Goal: Task Accomplishment & Management: Manage account settings

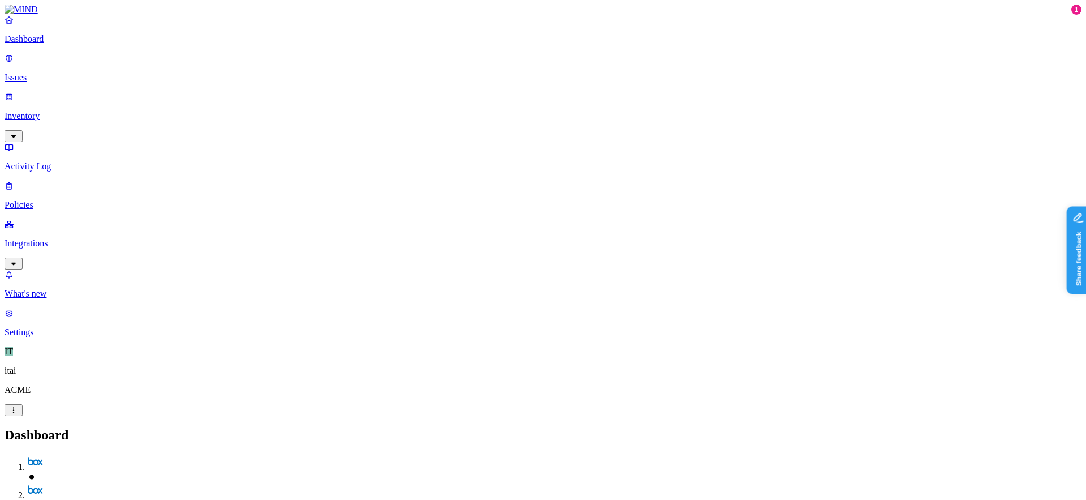
click at [107, 416] on div "IT itai ACME" at bounding box center [543, 381] width 1077 height 70
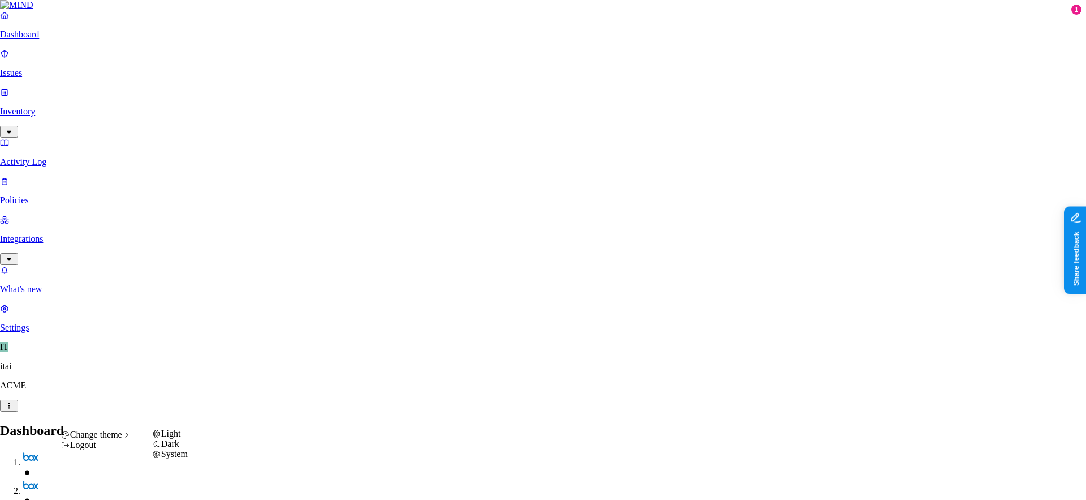
click at [181, 458] on span "System" at bounding box center [174, 454] width 27 height 10
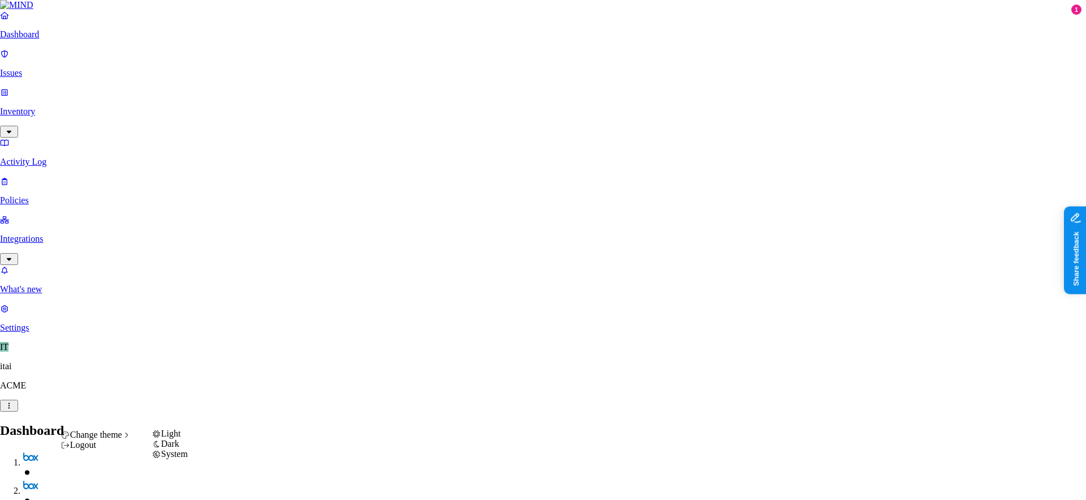
click at [159, 438] on div "Light" at bounding box center [170, 433] width 36 height 10
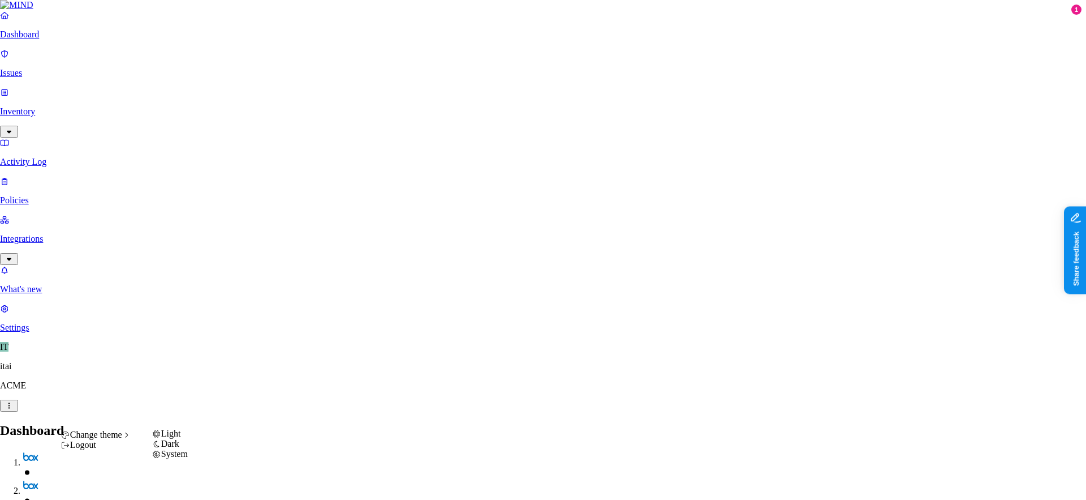
click at [188, 449] on div "Dark" at bounding box center [170, 443] width 36 height 10
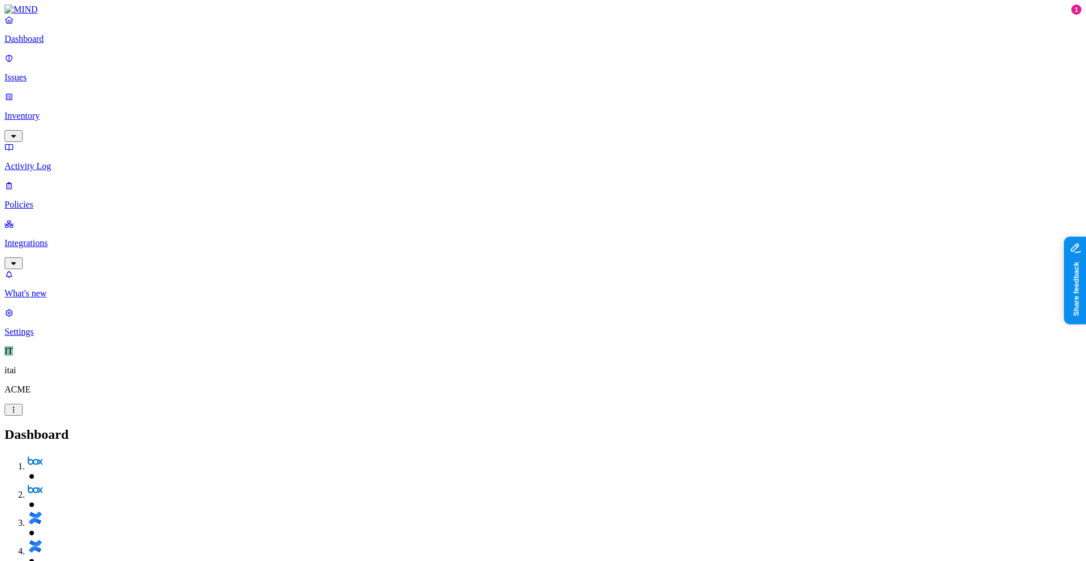
drag, startPoint x: 622, startPoint y: 33, endPoint x: 337, endPoint y: 27, distance: 285.8
click at [91, 238] on p "Integrations" at bounding box center [543, 243] width 1077 height 10
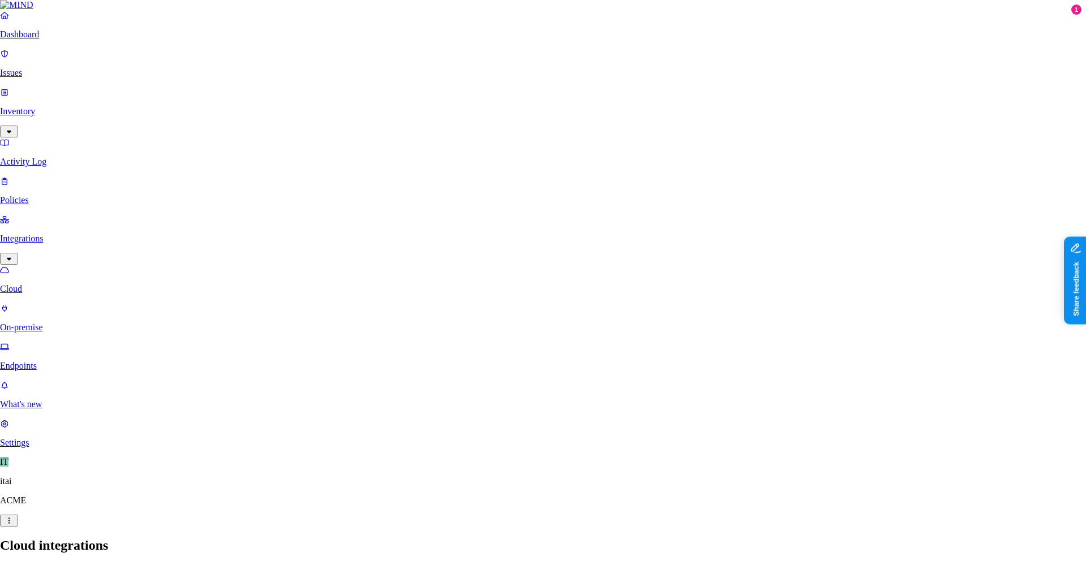
scroll to position [77, 0]
type input "sales"
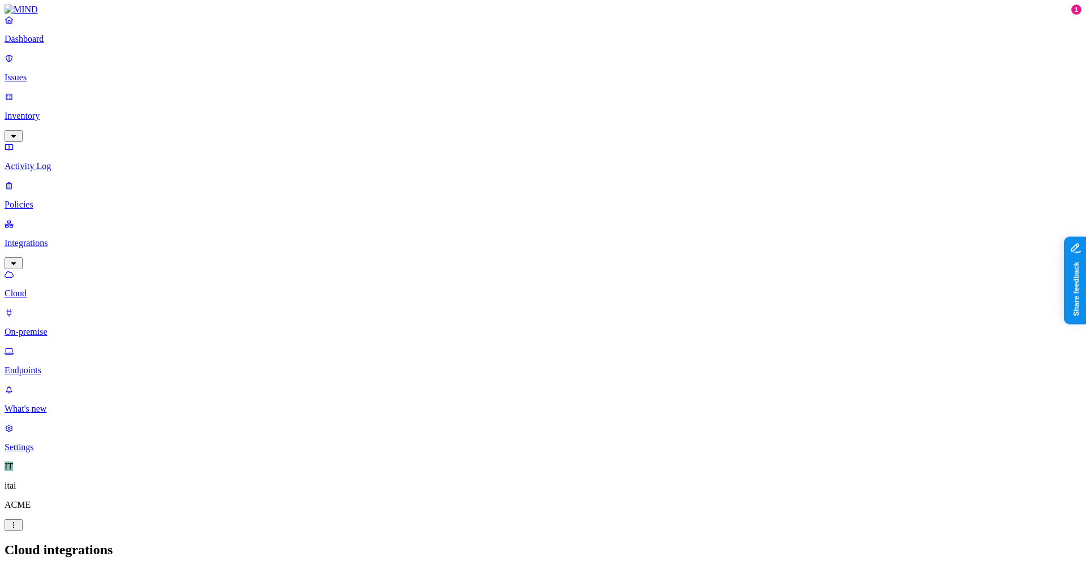
click at [85, 44] on link "Dashboard" at bounding box center [543, 29] width 1077 height 29
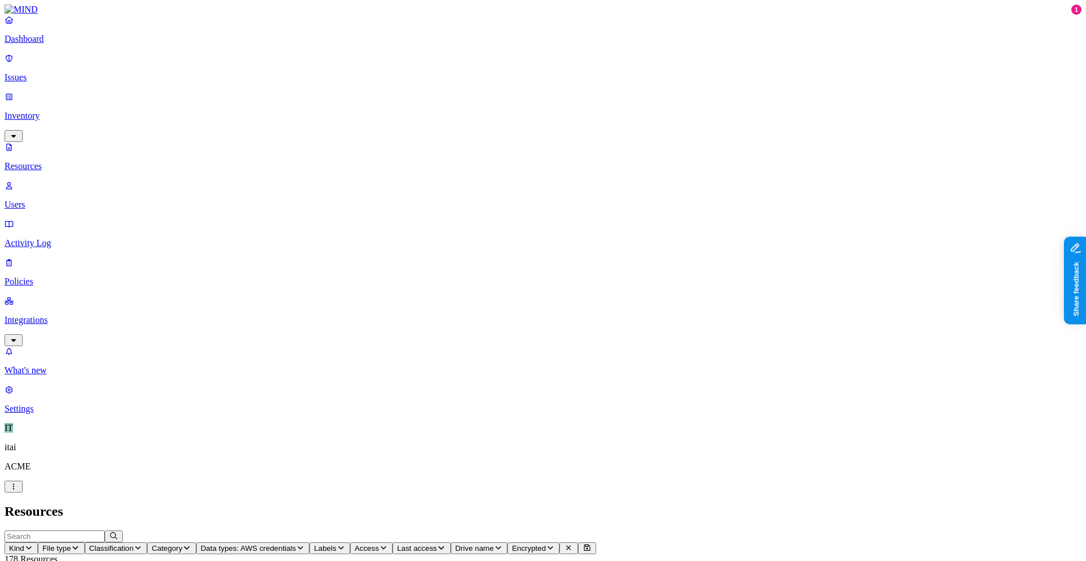
click at [379, 499] on span "Access" at bounding box center [367, 548] width 24 height 8
click at [336, 499] on span "Labels" at bounding box center [325, 548] width 22 height 8
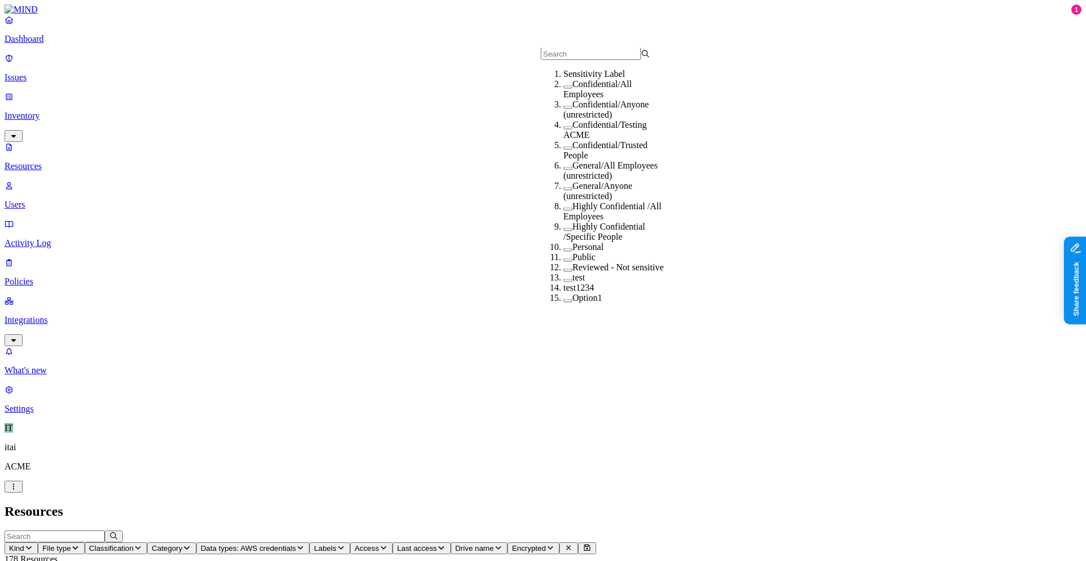
click at [388, 499] on icon "button" at bounding box center [383, 547] width 9 height 7
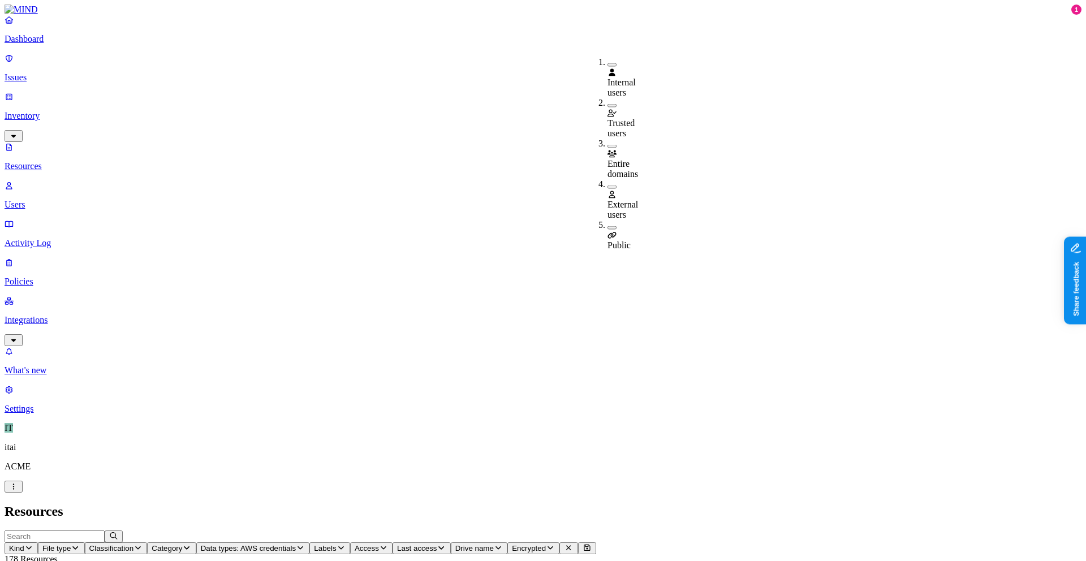
click at [608, 220] on div "Public" at bounding box center [608, 235] width 0 height 31
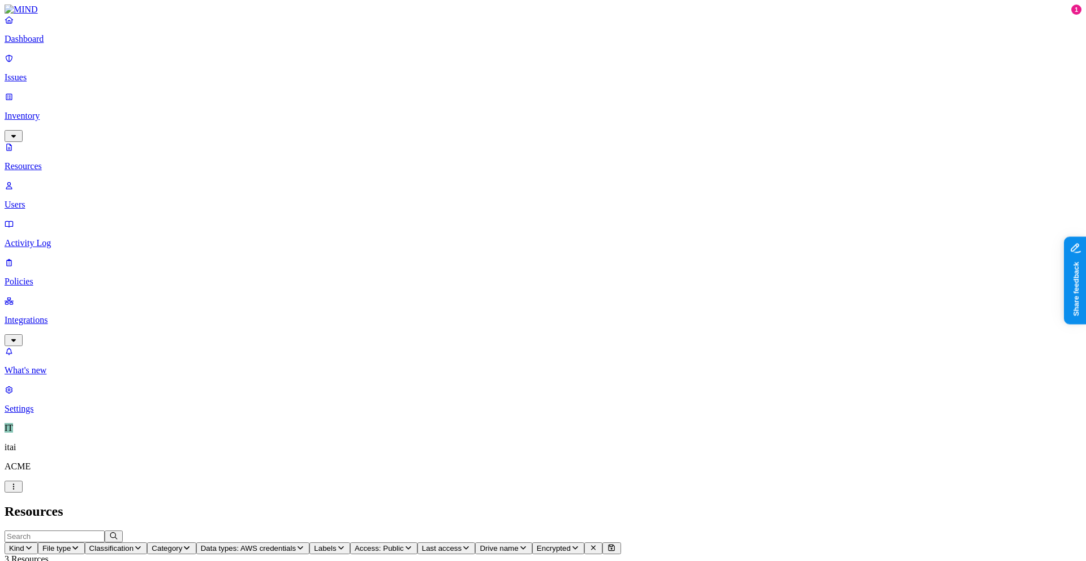
click at [76, 44] on p "Dashboard" at bounding box center [543, 39] width 1077 height 10
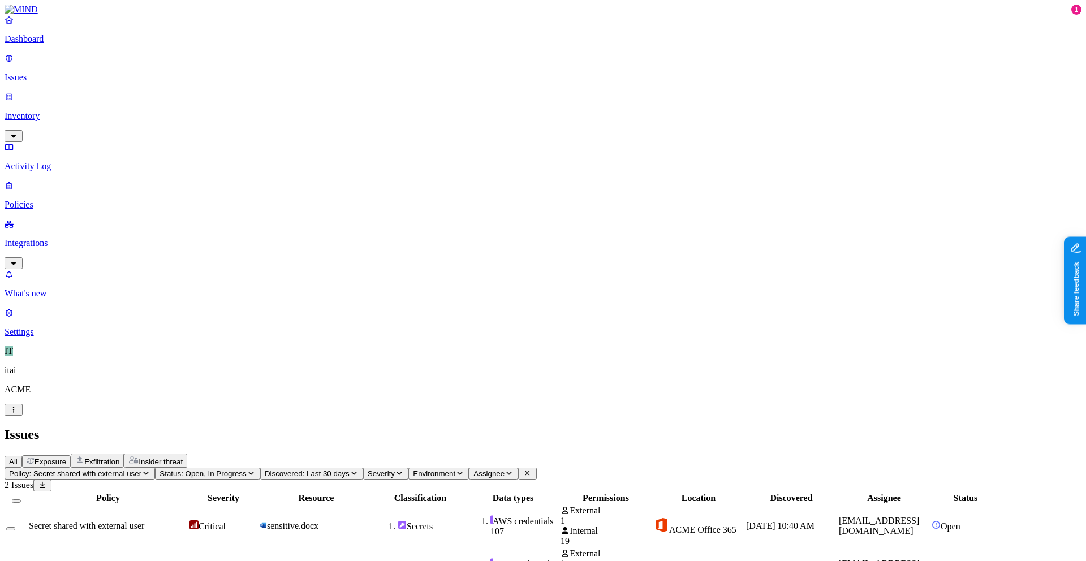
click at [258, 499] on td "Critical" at bounding box center [223, 526] width 69 height 42
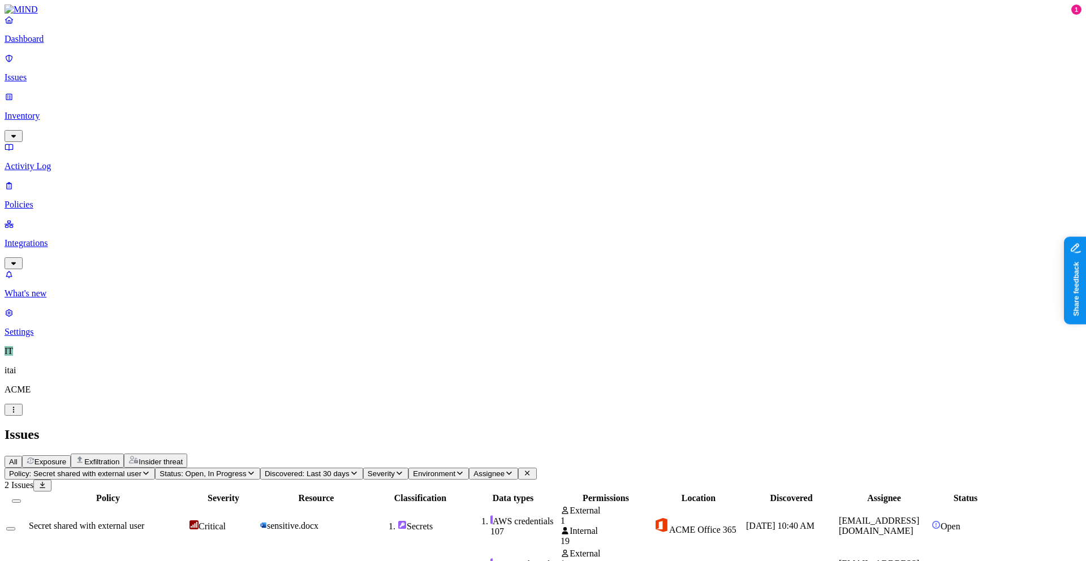
drag, startPoint x: 366, startPoint y: 341, endPoint x: 342, endPoint y: 370, distance: 38.2
click at [366, 492] on div "Policy Severity Resource Classification Data types Permissions Location Discove…" at bounding box center [543, 542] width 1077 height 100
click at [183, 458] on span "Insider threat" at bounding box center [161, 462] width 44 height 8
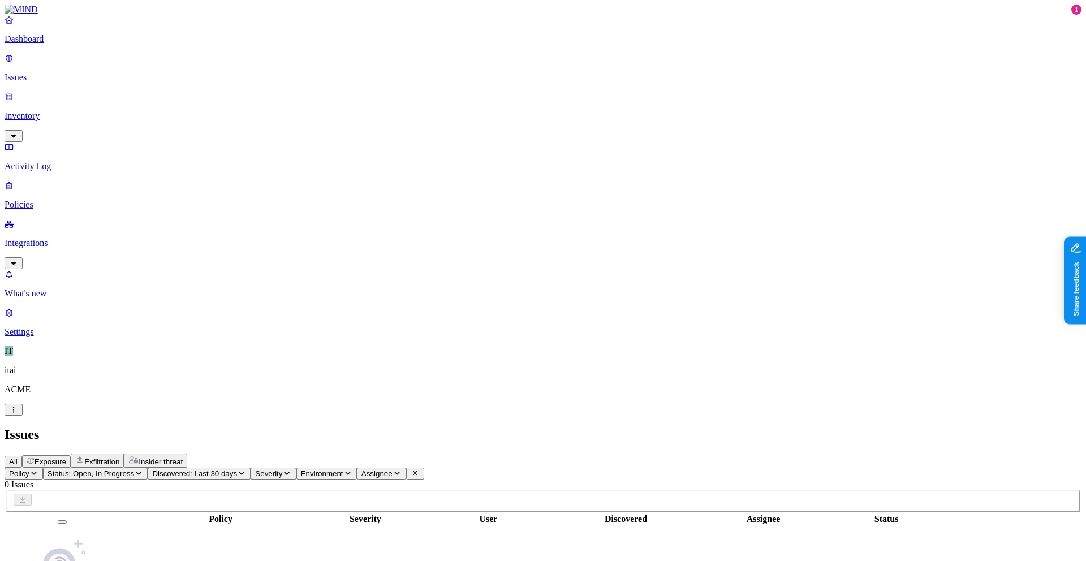
click at [124, 454] on button "Exfiltration" at bounding box center [97, 461] width 53 height 14
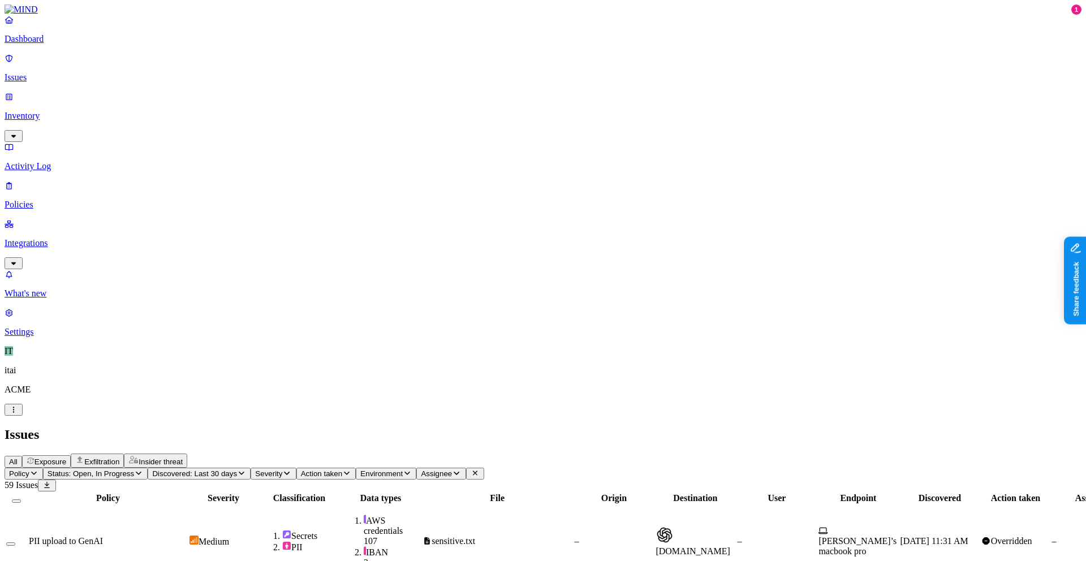
click at [28, 44] on p "Dashboard" at bounding box center [543, 39] width 1077 height 10
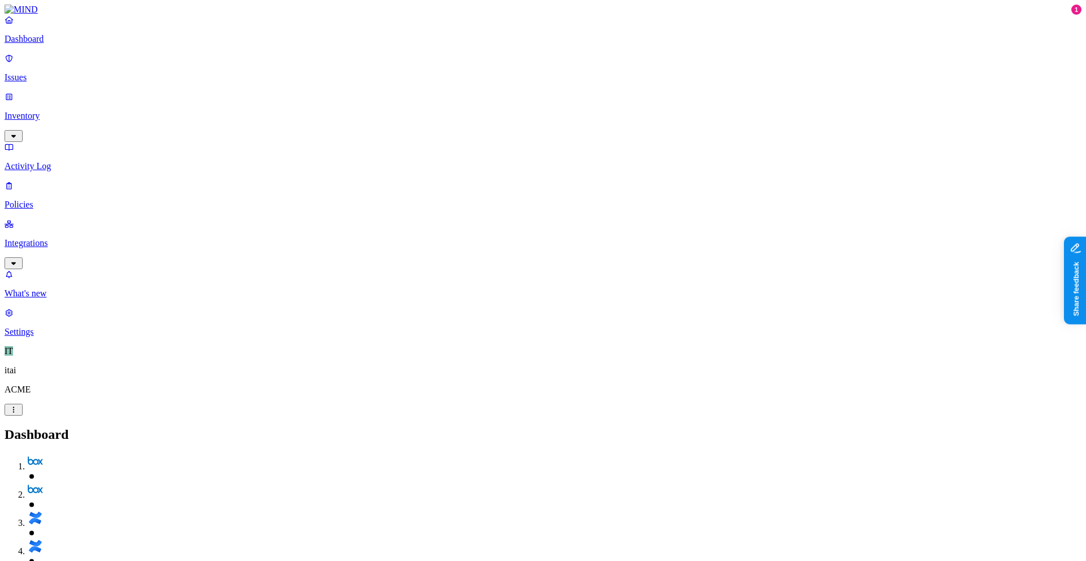
click at [41, 200] on p "Policies" at bounding box center [543, 205] width 1077 height 10
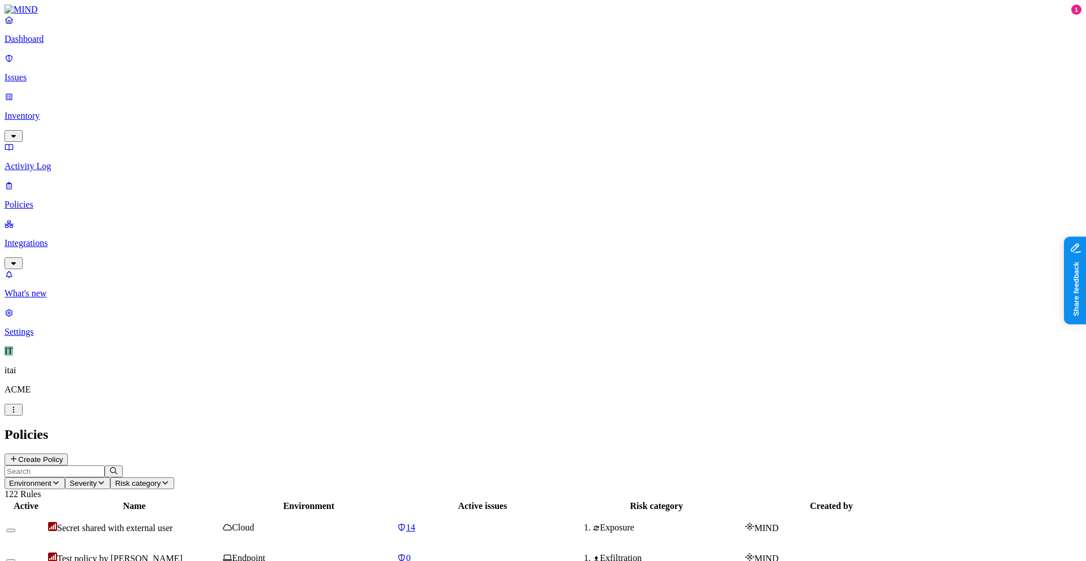
click at [68, 454] on button "Create Policy" at bounding box center [36, 460] width 63 height 12
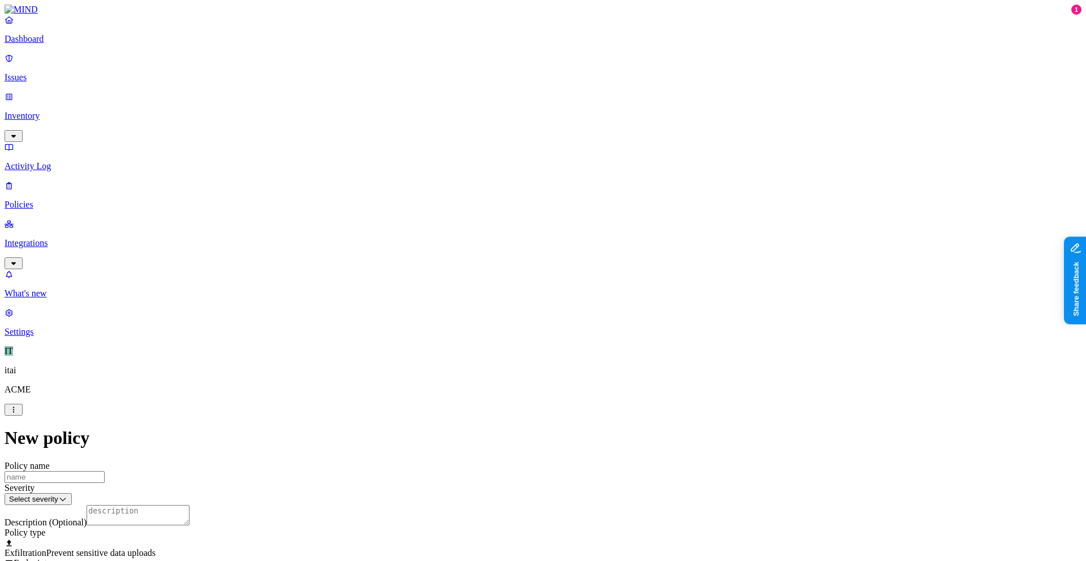
scroll to position [196, 0]
click at [156, 499] on span "Prevent sensitive data uploads" at bounding box center [100, 553] width 109 height 10
drag, startPoint x: 475, startPoint y: 304, endPoint x: 467, endPoint y: 303, distance: 7.4
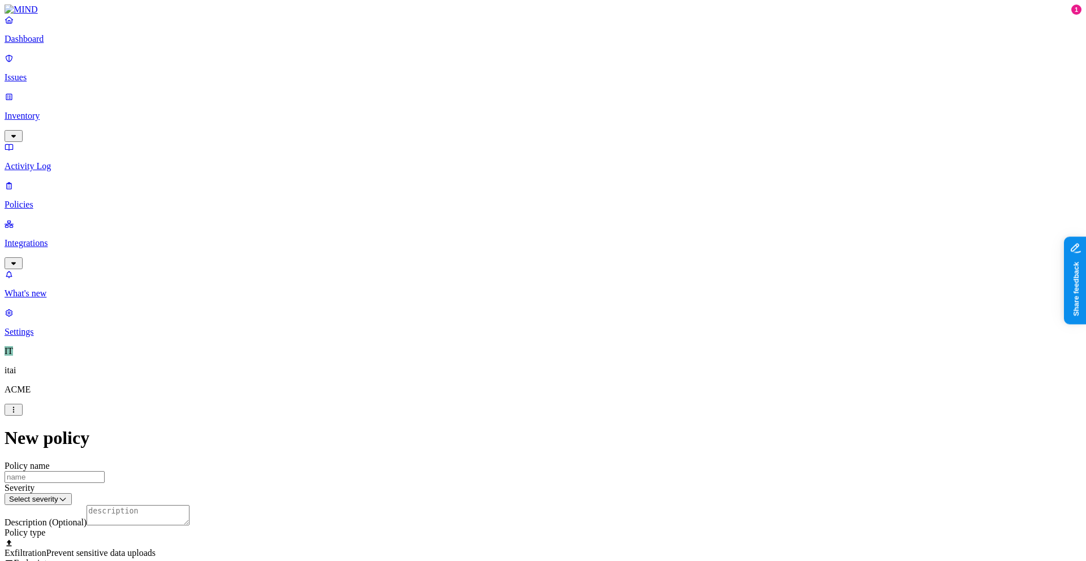
click at [494, 316] on label "Classification" at bounding box center [484, 312] width 50 height 10
click at [481, 424] on span "Secret" at bounding box center [470, 429] width 23 height 10
click at [488, 432] on div "Secret" at bounding box center [513, 419] width 109 height 33
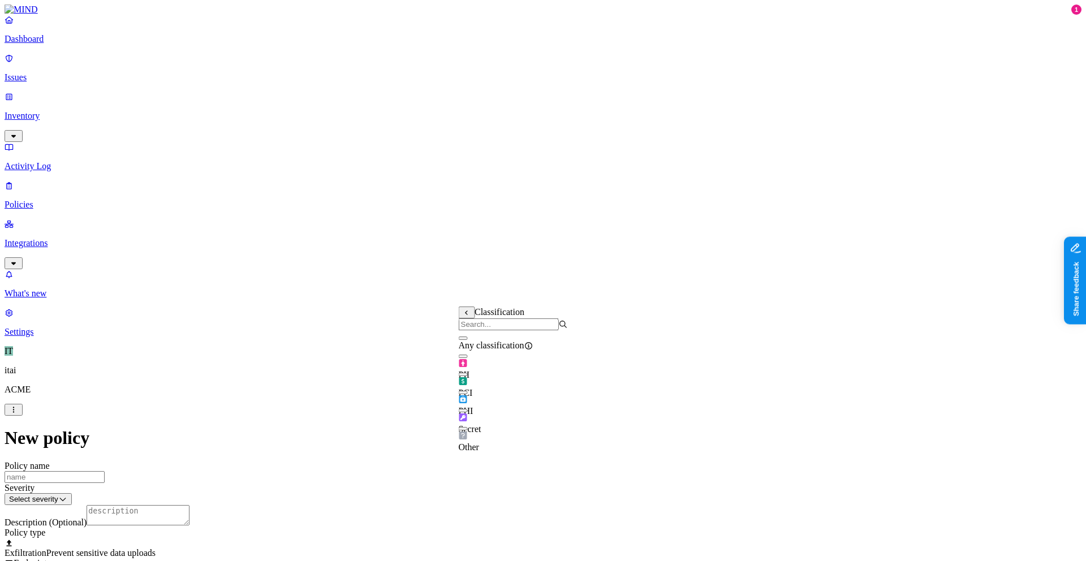
click at [475, 427] on div "Secret" at bounding box center [513, 419] width 109 height 32
click at [512, 418] on label "Web Category" at bounding box center [495, 412] width 33 height 20
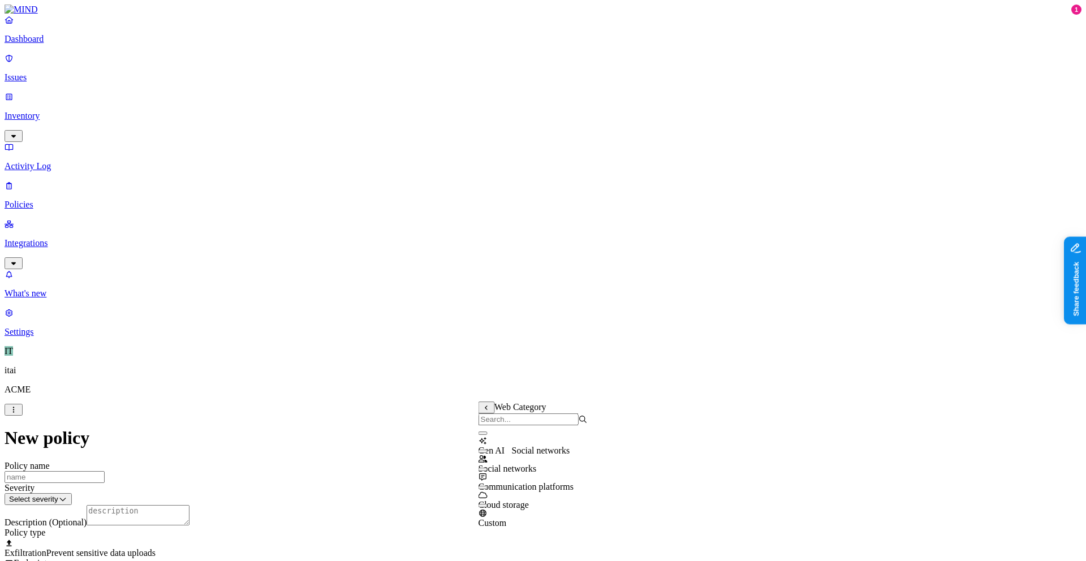
click at [550, 450] on div "Social networks Social networks" at bounding box center [541, 451] width 58 height 10
click at [488, 435] on button "button" at bounding box center [483, 433] width 9 height 3
click at [493, 462] on div "Social networks" at bounding box center [533, 460] width 109 height 32
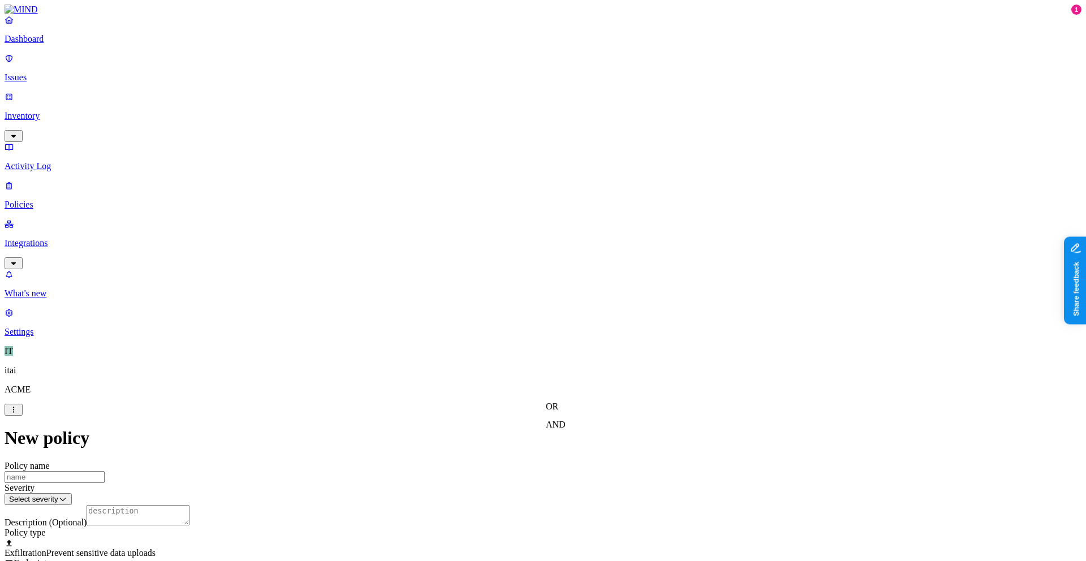
click at [566, 429] on label "AND" at bounding box center [556, 425] width 20 height 10
click at [576, 462] on label "Account type" at bounding box center [561, 460] width 31 height 20
click at [590, 423] on label "Unmanaged" at bounding box center [568, 419] width 44 height 10
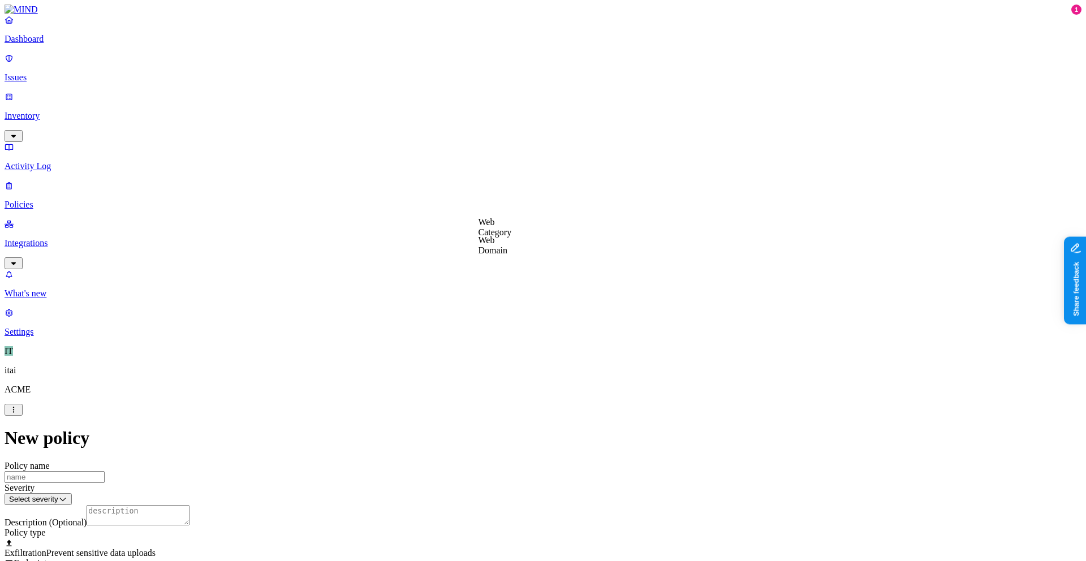
click at [508, 247] on label "Web Domain" at bounding box center [493, 245] width 29 height 20
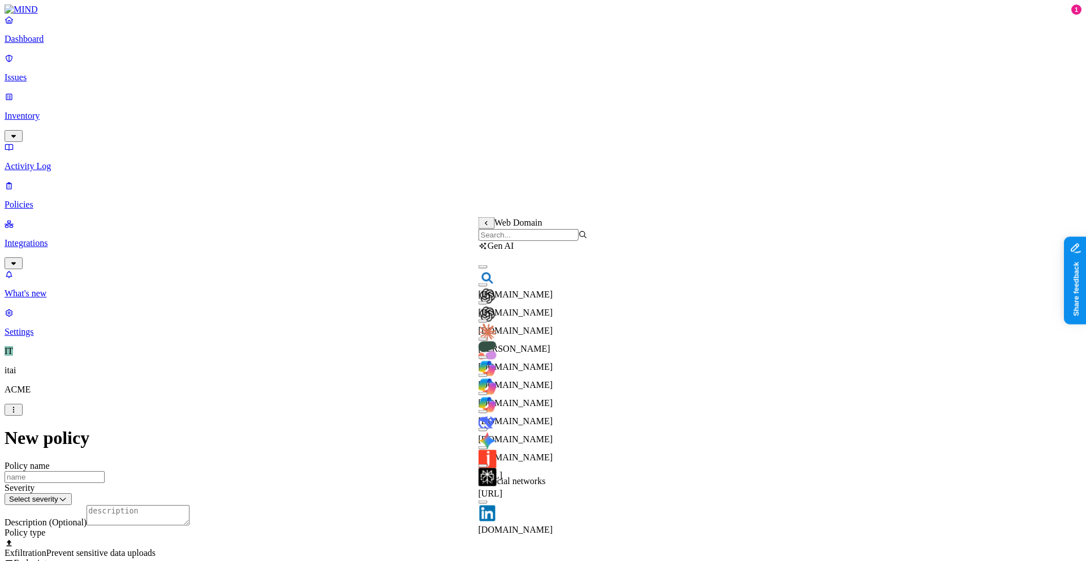
click at [543, 241] on input "search" at bounding box center [529, 235] width 100 height 12
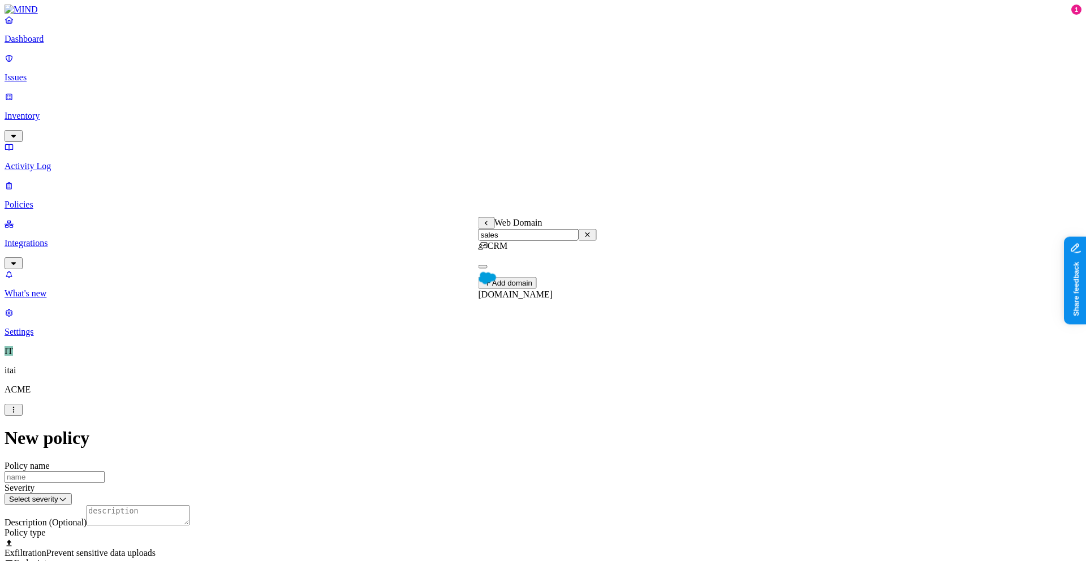
type input "sales"
click at [597, 277] on div "[DOMAIN_NAME]" at bounding box center [538, 279] width 118 height 41
click at [508, 298] on label "Web Domain" at bounding box center [493, 293] width 29 height 20
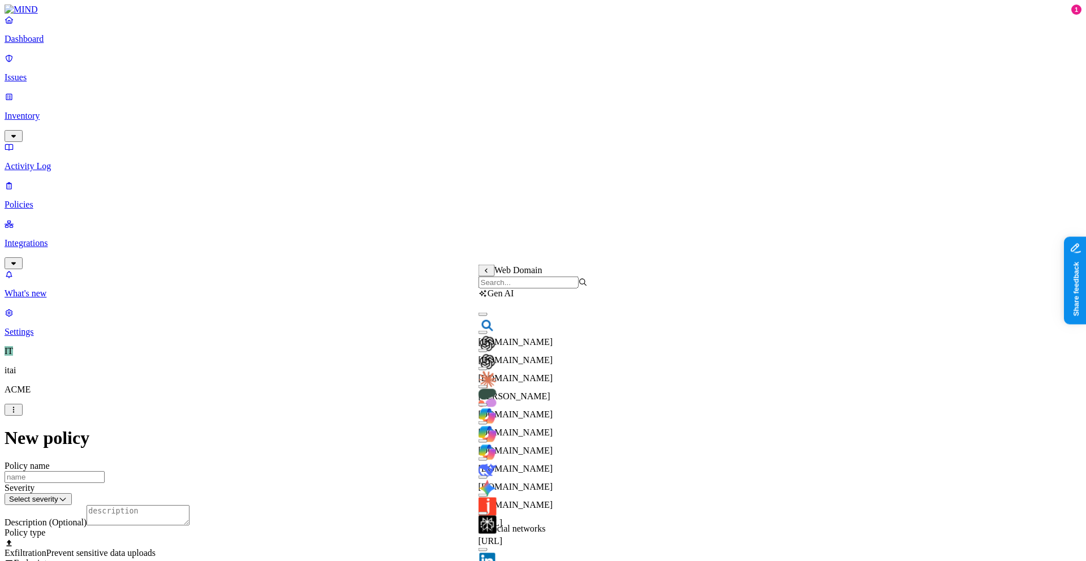
click at [525, 289] on input "search" at bounding box center [529, 283] width 100 height 12
click at [488, 272] on icon at bounding box center [486, 271] width 7 height 6
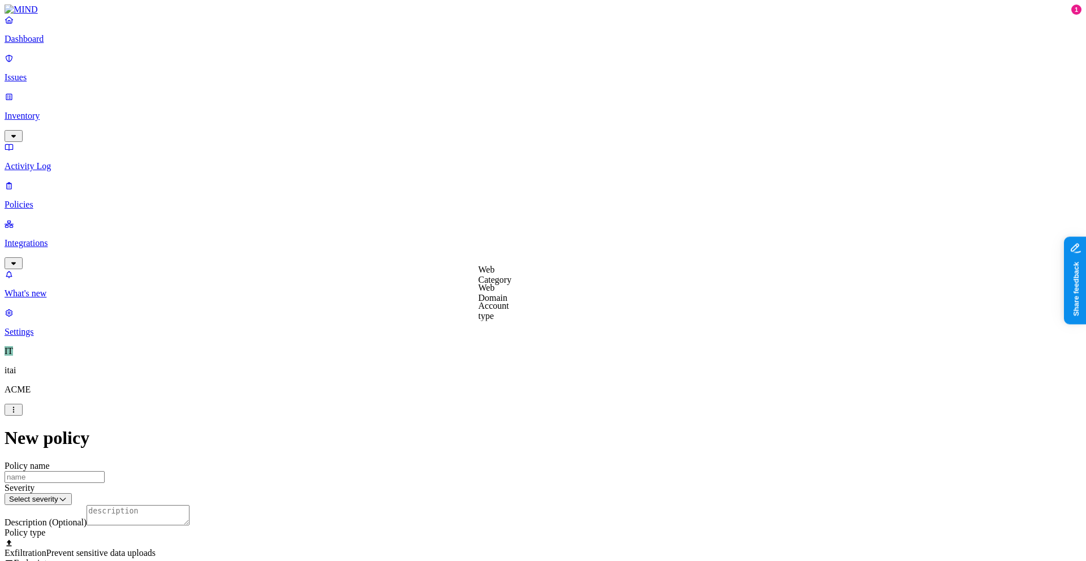
click at [497, 276] on label "Web Category" at bounding box center [495, 275] width 33 height 20
click at [488, 270] on icon at bounding box center [486, 271] width 7 height 6
click at [502, 290] on label "Web Domain" at bounding box center [493, 293] width 29 height 20
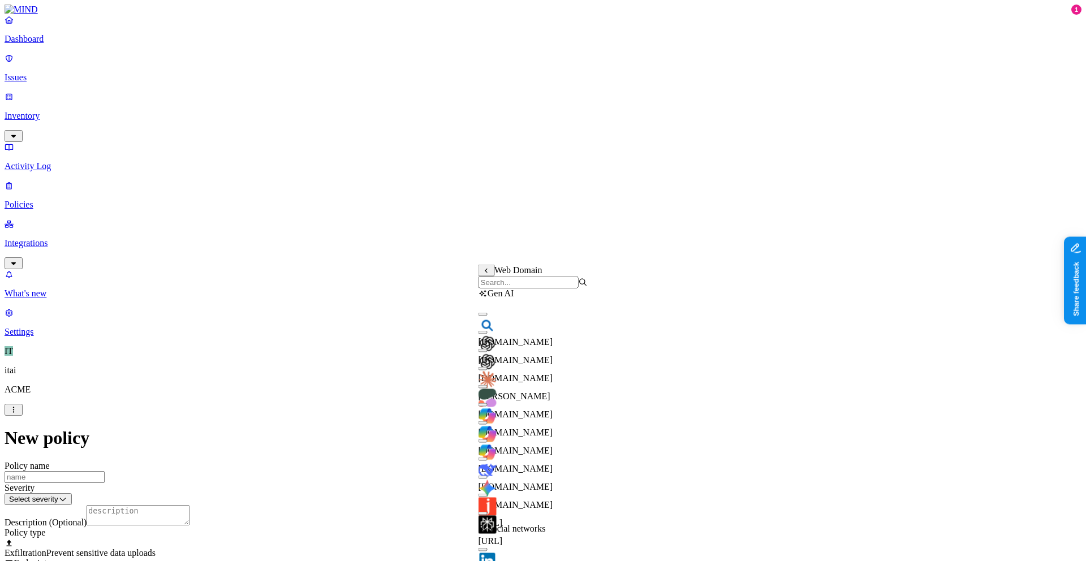
click at [505, 283] on input "search" at bounding box center [529, 283] width 100 height 12
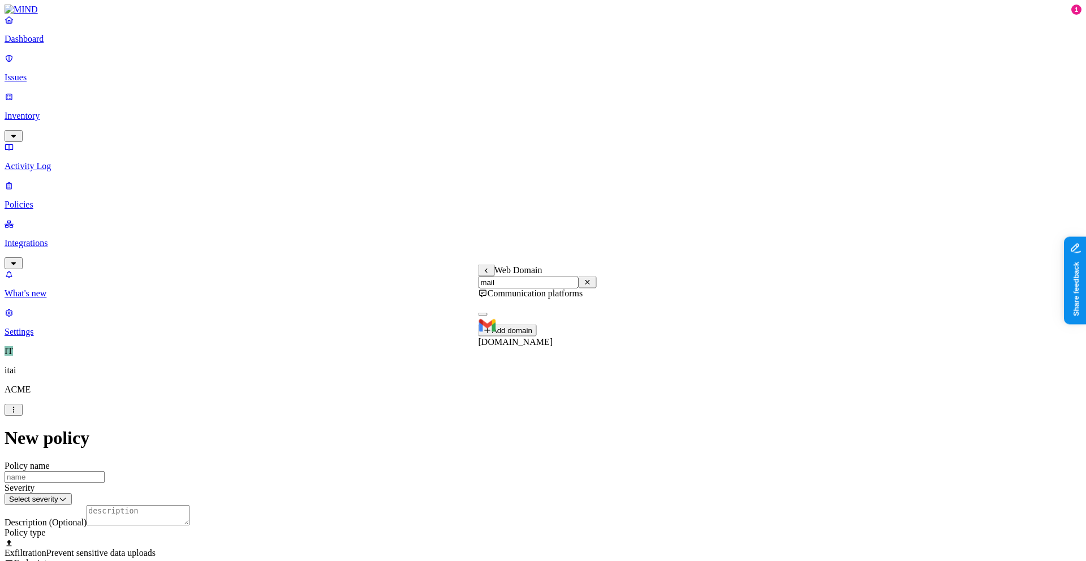
type input "mail"
click at [543, 337] on span "[DOMAIN_NAME]" at bounding box center [516, 342] width 75 height 10
click at [571, 301] on div "OR AND" at bounding box center [571, 283] width 0 height 36
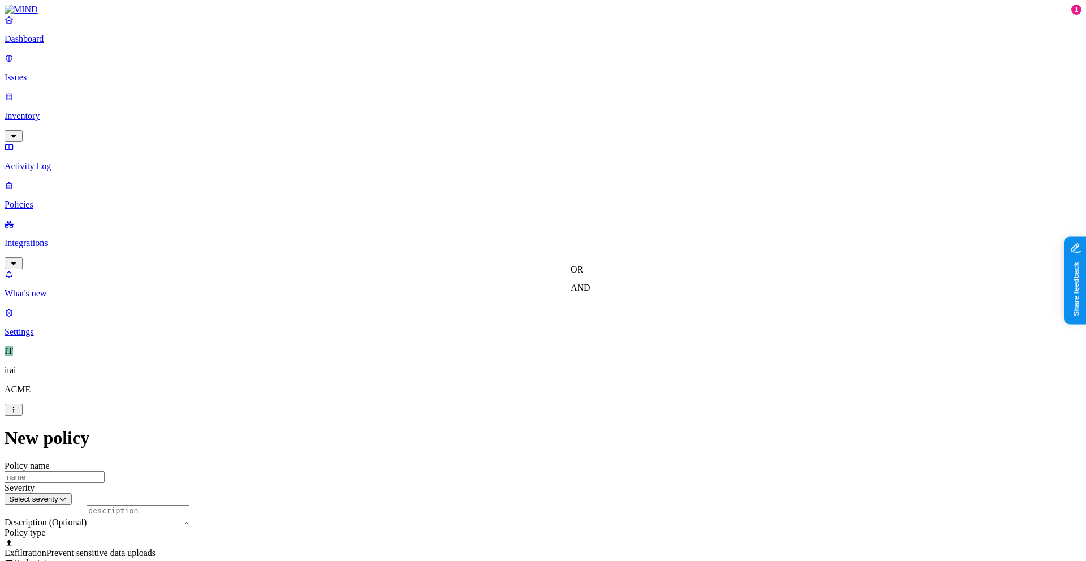
click at [591, 292] on label "AND" at bounding box center [581, 288] width 20 height 10
click at [601, 329] on label "Account type" at bounding box center [586, 323] width 31 height 20
click at [614, 286] on label "Unmanaged" at bounding box center [593, 282] width 44 height 10
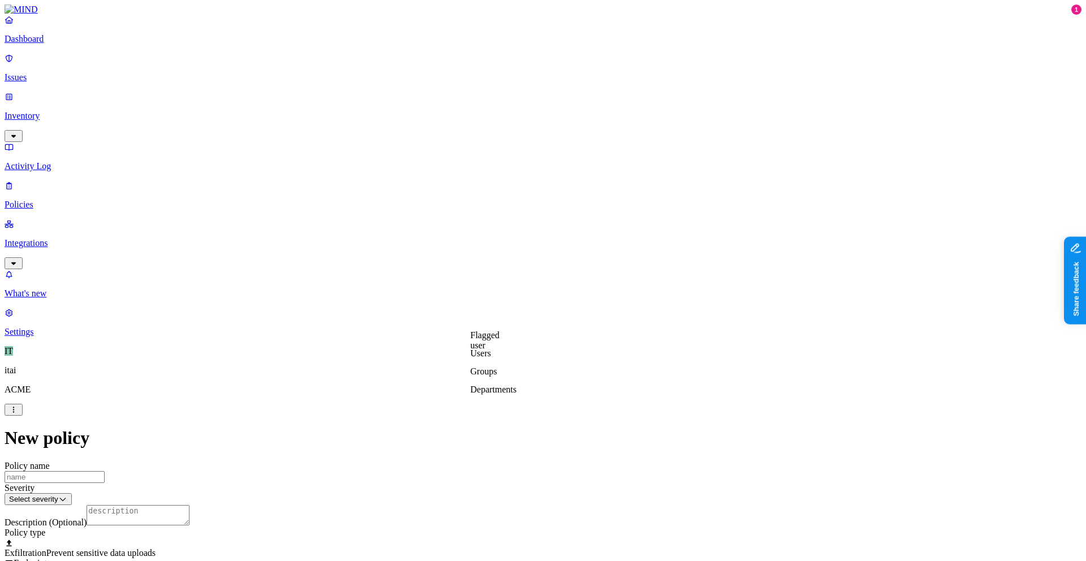
click at [500, 341] on label "Flagged user" at bounding box center [485, 340] width 29 height 20
click at [497, 352] on label "True" at bounding box center [484, 347] width 26 height 10
click at [80, 111] on p "Inventory" at bounding box center [543, 116] width 1077 height 10
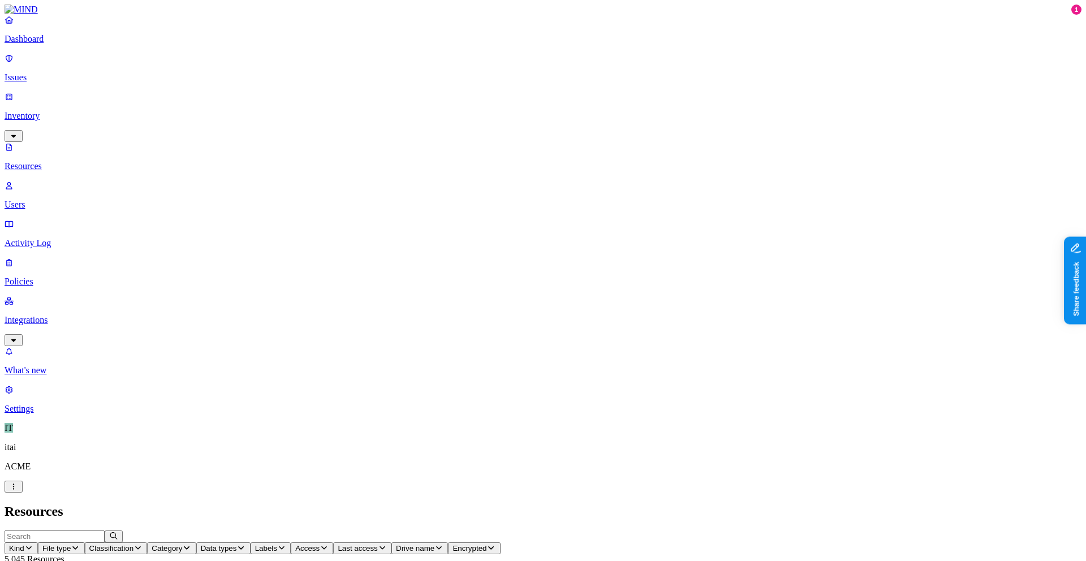
click at [85, 200] on p "Users" at bounding box center [543, 205] width 1077 height 10
click at [131, 499] on span "Source" at bounding box center [119, 548] width 24 height 8
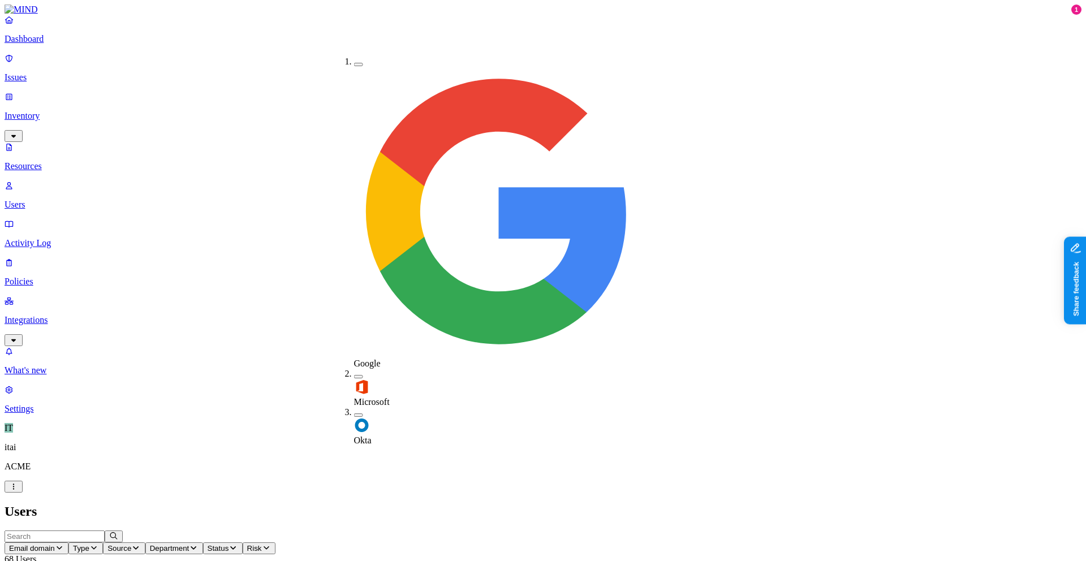
click at [354, 407] on div "Okta" at bounding box center [354, 426] width 0 height 38
click at [433, 499] on h2 "Users" at bounding box center [543, 511] width 1077 height 15
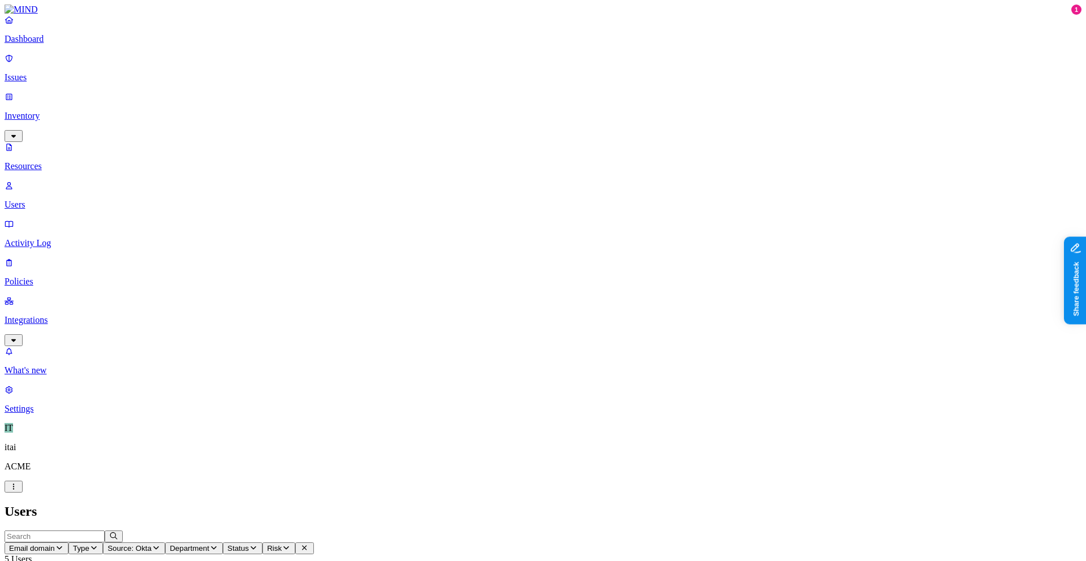
click at [74, 200] on nav "Dashboard Issues Inventory Resources Users Activity Log Policies Integrations W…" at bounding box center [543, 214] width 1077 height 399
click at [73, 315] on p "Integrations" at bounding box center [543, 320] width 1077 height 10
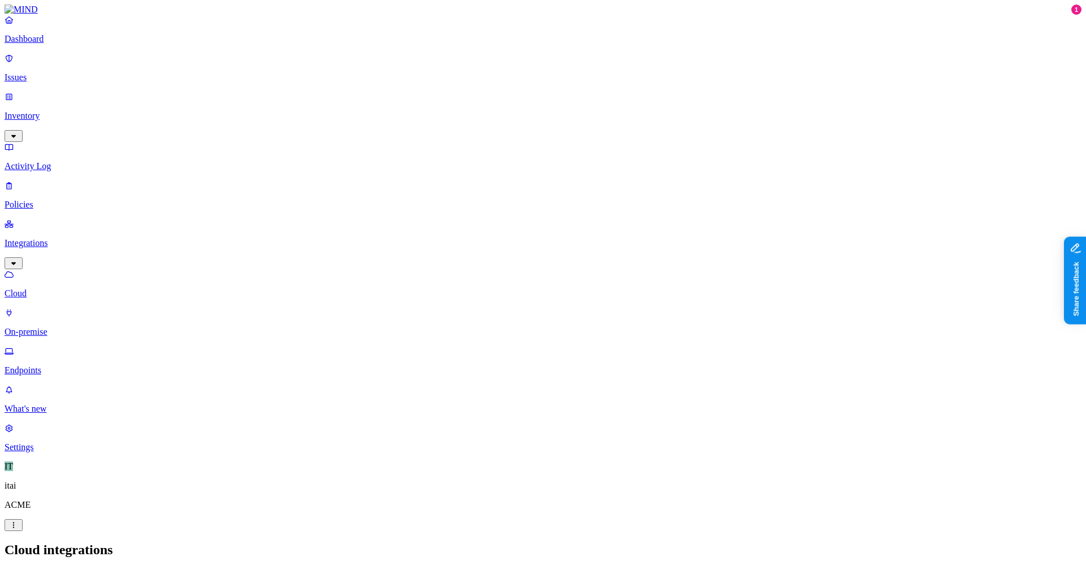
click at [106, 365] on p "Endpoints" at bounding box center [543, 370] width 1077 height 10
click at [54, 59] on div "Dashboard Issues Inventory Activity Log Policies Integrations Cloud On-premise …" at bounding box center [543, 195] width 1077 height 361
click at [65, 44] on p "Dashboard" at bounding box center [543, 39] width 1077 height 10
